Goal: Complete application form

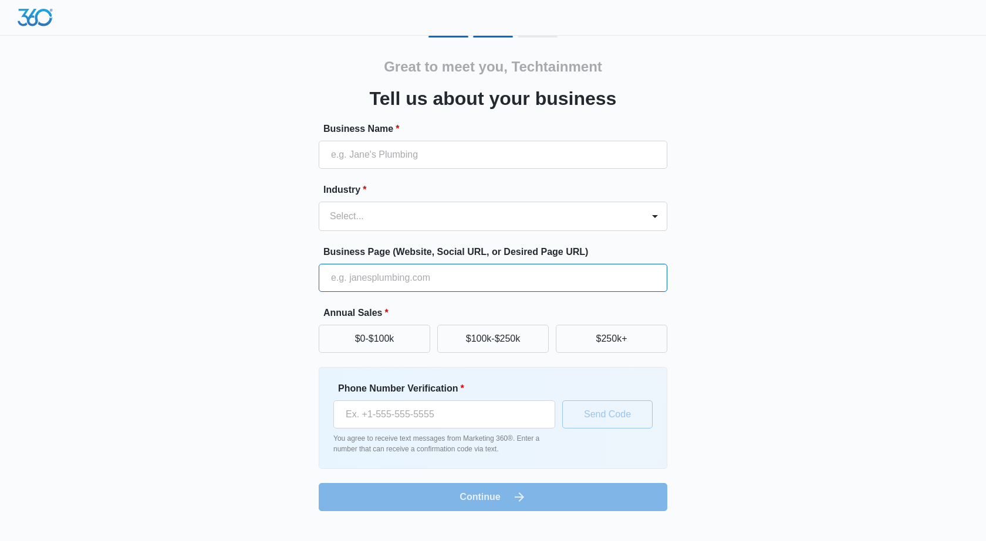
click at [371, 283] on input "Business Page (Website, Social URL, or Desired Page URL)" at bounding box center [493, 278] width 348 height 28
type input "[URL][DOMAIN_NAME]"
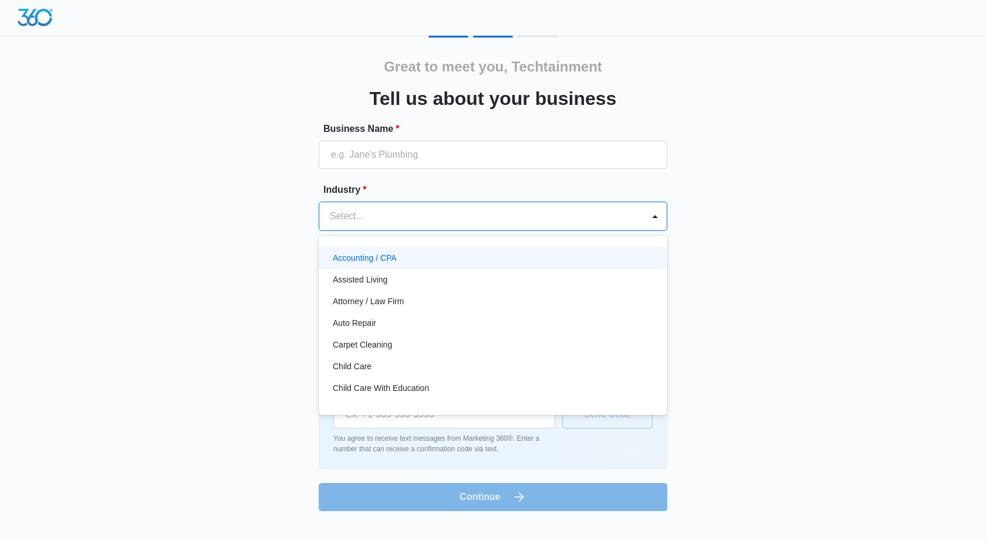
click at [384, 221] on div at bounding box center [479, 216] width 298 height 16
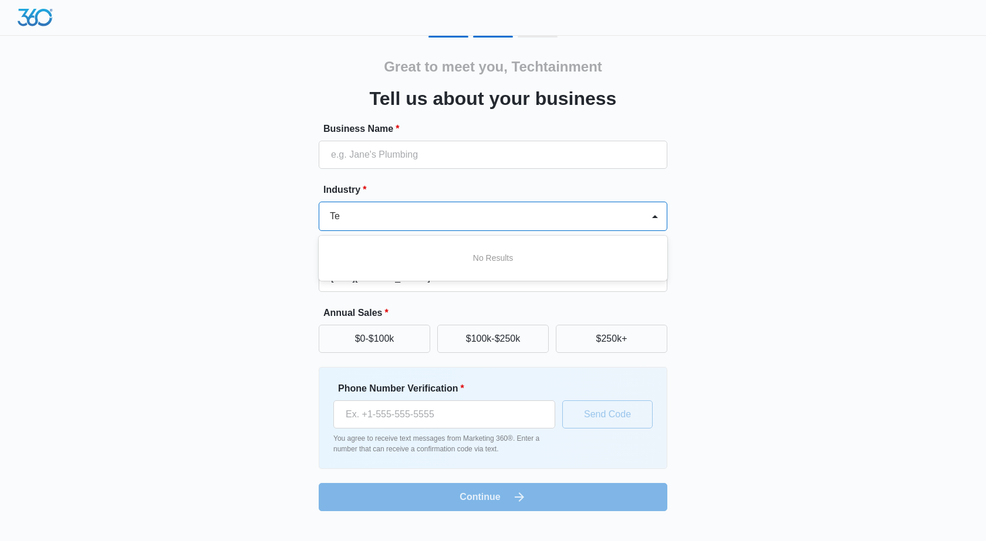
type input "T"
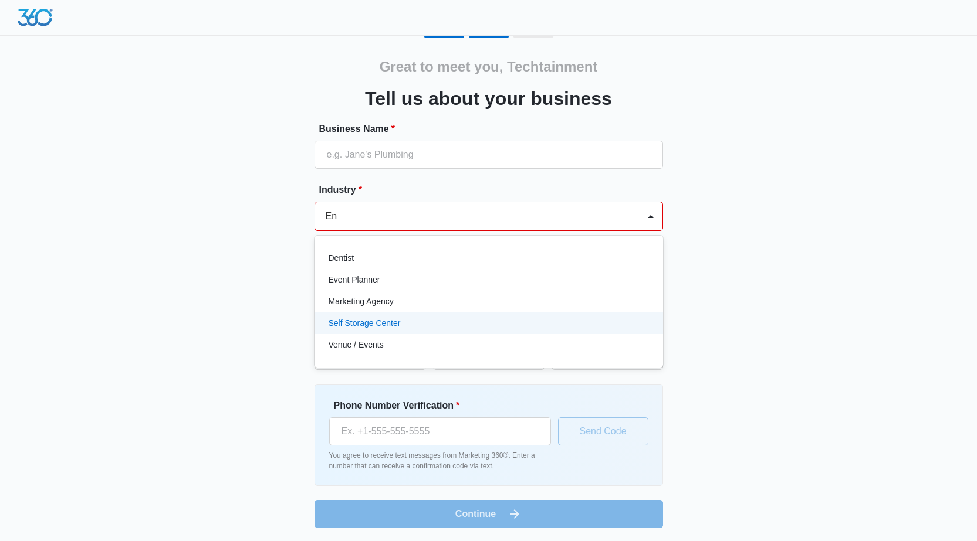
type input "E"
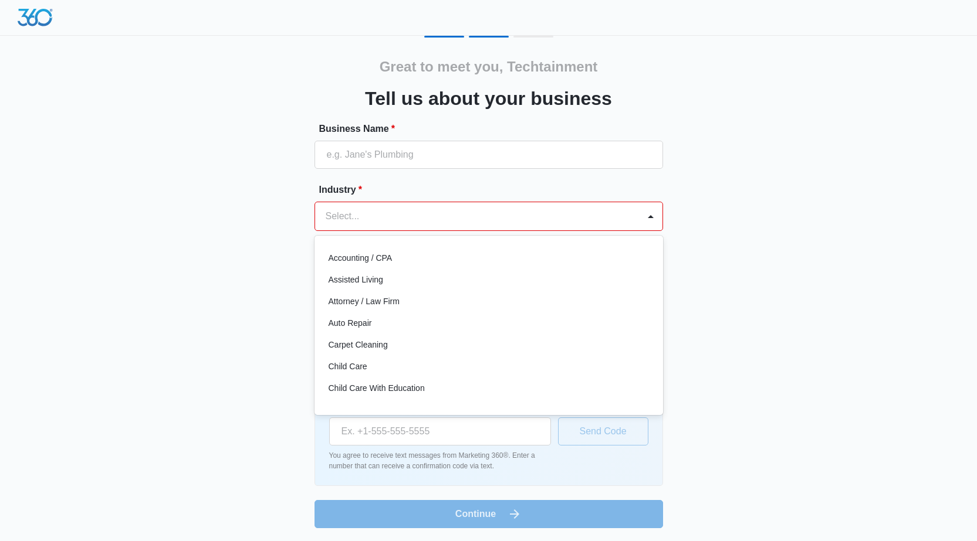
type input "m"
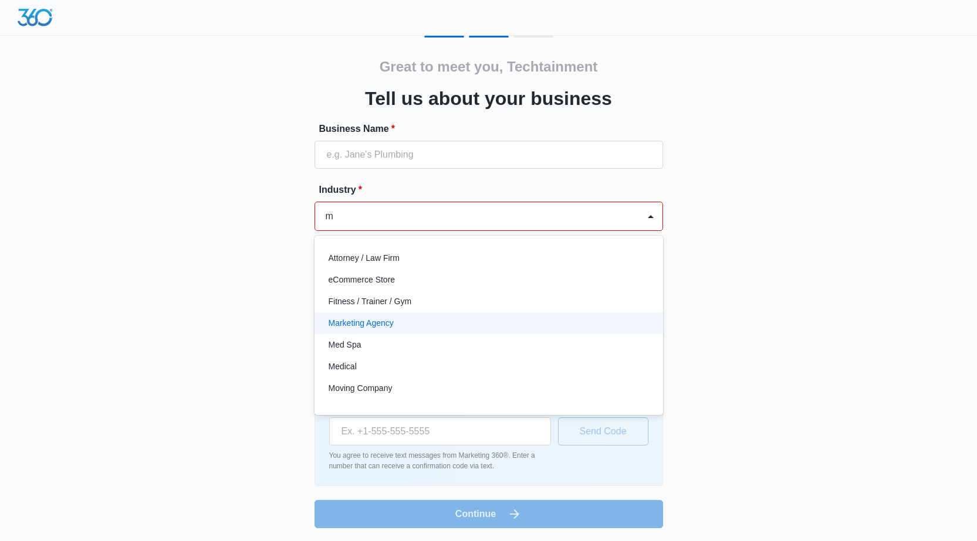
click at [370, 323] on p "Marketing Agency" at bounding box center [361, 323] width 65 height 12
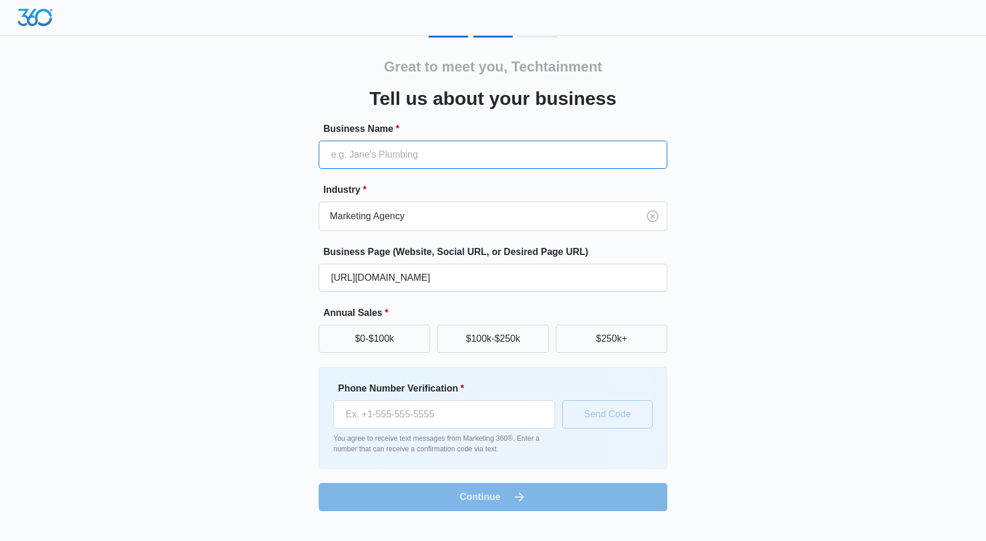
click at [385, 151] on input "Business Name *" at bounding box center [493, 155] width 348 height 28
paste input "Techtainment Now"
type input "Techtainment Now"
click at [407, 341] on button "$0-$100k" at bounding box center [374, 339] width 111 height 28
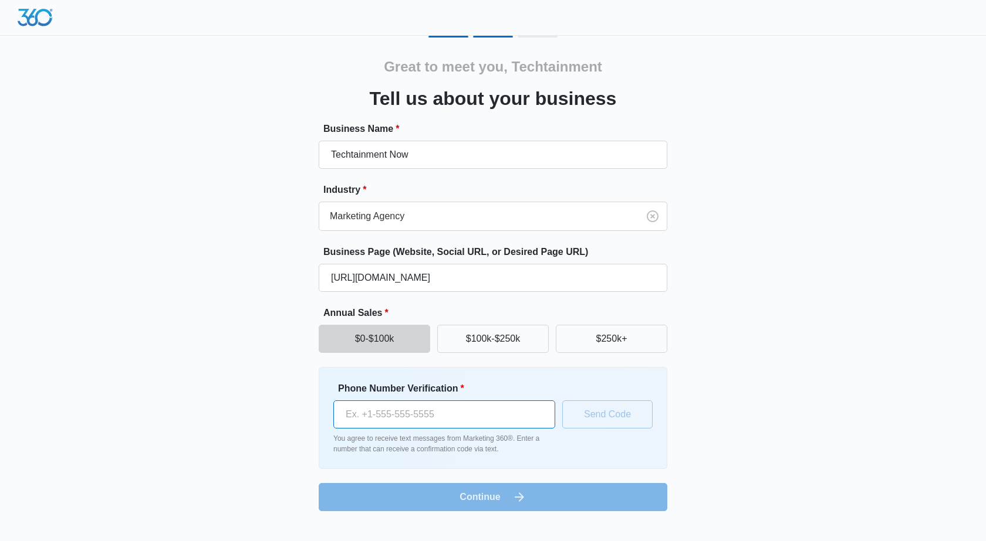
click at [381, 416] on input "Phone Number Verification *" at bounding box center [444, 415] width 222 height 28
type input "[PHONE_NUMBER]"
click at [493, 505] on form "Business Name * Techtainment Now Industry * Marketing Agency Business Page (Web…" at bounding box center [493, 317] width 348 height 390
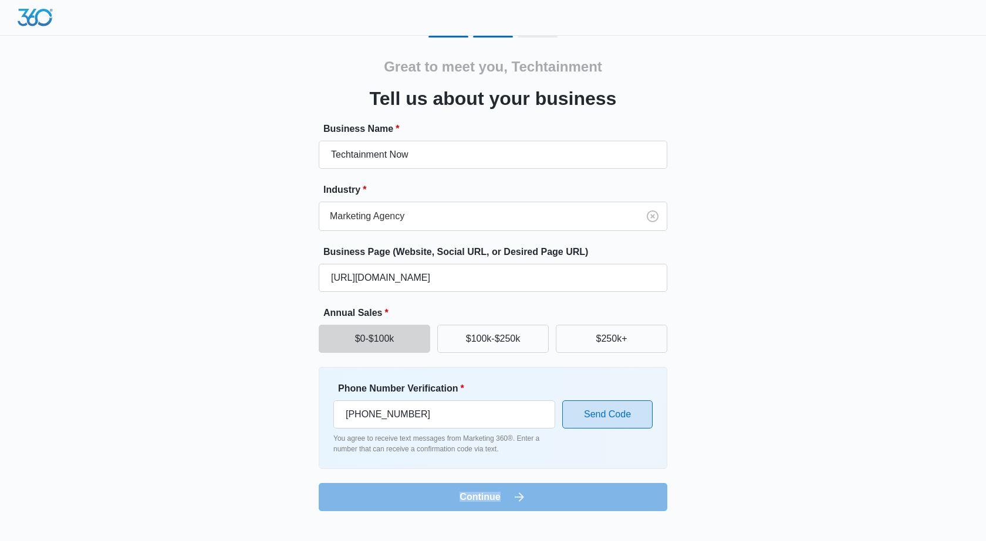
click at [608, 411] on button "Send Code" at bounding box center [607, 415] width 90 height 28
